Goal: Task Accomplishment & Management: Manage account settings

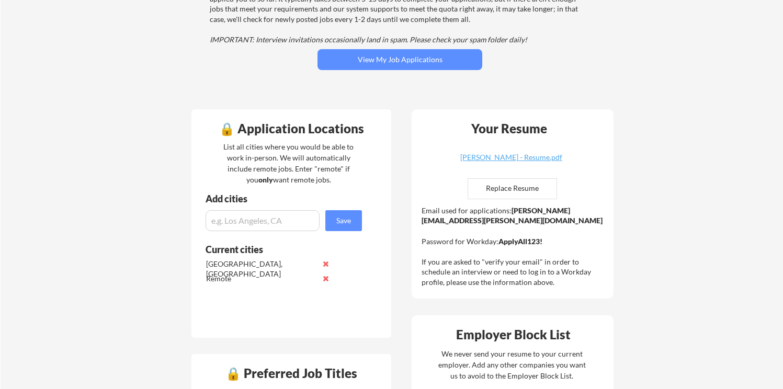
scroll to position [193, 0]
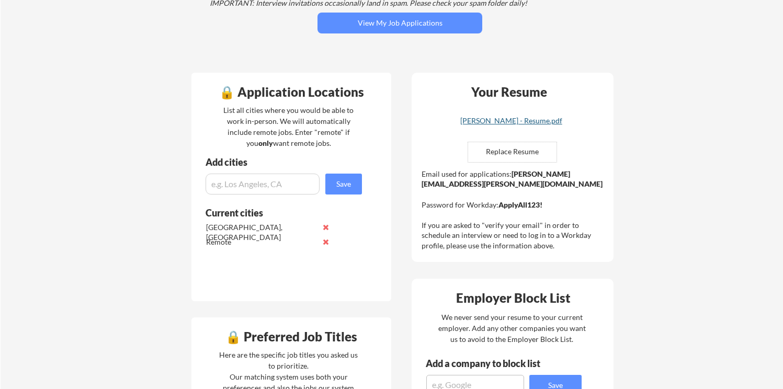
click at [516, 121] on div "[PERSON_NAME] - Resume.pdf" at bounding box center [511, 120] width 125 height 7
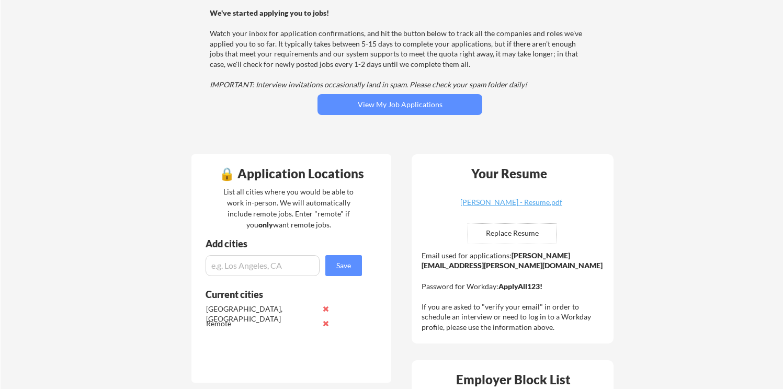
scroll to position [0, 0]
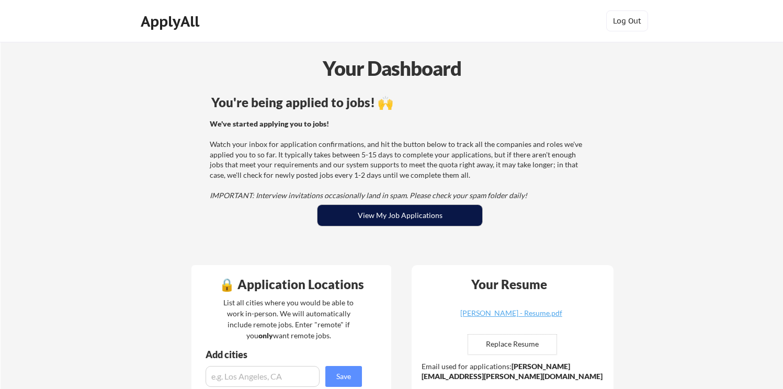
click at [369, 213] on button "View My Job Applications" at bounding box center [400, 215] width 165 height 21
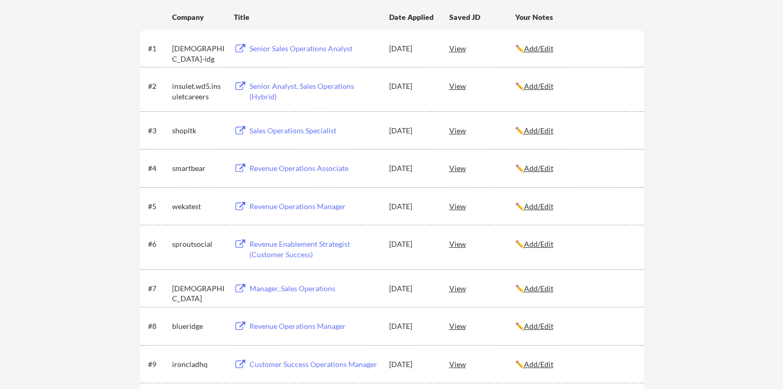
scroll to position [179, 0]
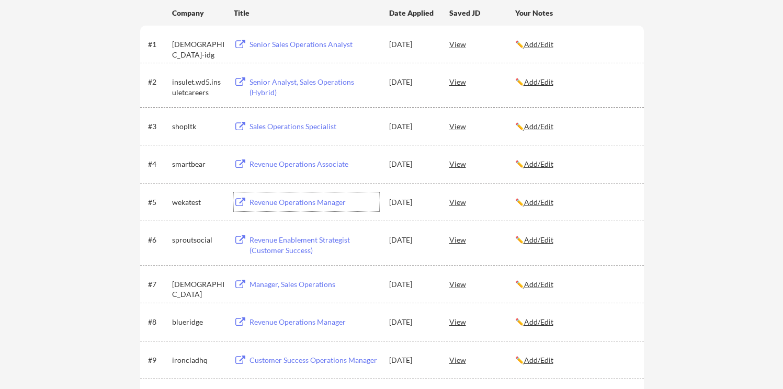
click at [355, 204] on div "Revenue Operations Manager" at bounding box center [315, 202] width 130 height 10
click at [268, 161] on div "Revenue Operations Associate" at bounding box center [315, 164] width 130 height 10
click at [295, 128] on div "Sales Operations Specialist" at bounding box center [315, 126] width 130 height 10
click at [291, 81] on div "Senior Analyst, Sales Operations (Hybrid)" at bounding box center [315, 87] width 130 height 20
click at [287, 42] on div "Senior Sales Operations Analyst" at bounding box center [315, 44] width 130 height 10
